Goal: Find specific page/section: Find specific page/section

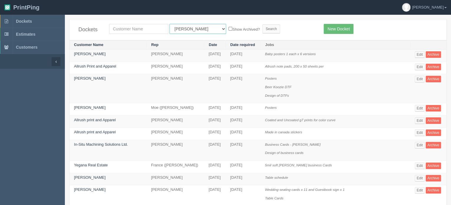
click at [175, 30] on select "All Users [PERSON_NAME] Test 1 [PERSON_NAME] [PERSON_NAME] [PERSON_NAME] France…" at bounding box center [198, 29] width 57 height 10
select select "11"
click at [170, 24] on select "All Users [PERSON_NAME] Test 1 [PERSON_NAME] [PERSON_NAME] [PERSON_NAME] France…" at bounding box center [198, 29] width 57 height 10
click at [144, 28] on input "text" at bounding box center [138, 29] width 59 height 10
type input "stardom"
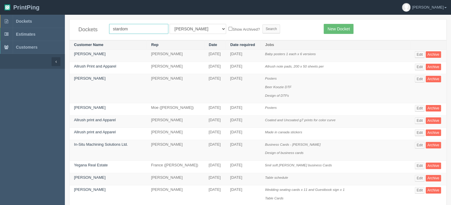
click at [262, 24] on input "Search" at bounding box center [271, 28] width 18 height 9
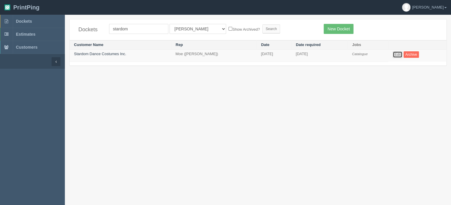
click at [395, 53] on link "Edit" at bounding box center [398, 54] width 10 height 6
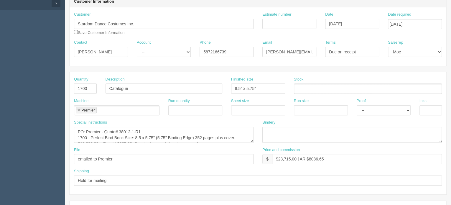
scroll to position [118, 0]
